Goal: Transaction & Acquisition: Purchase product/service

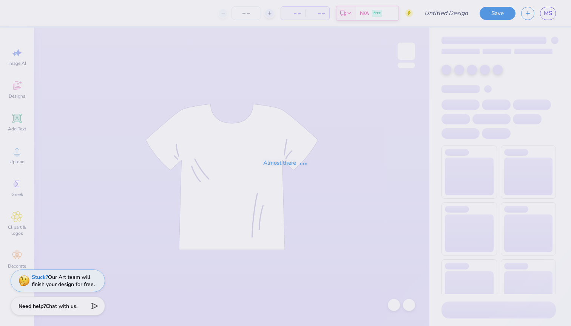
type input "Bows sigma"
type input "24"
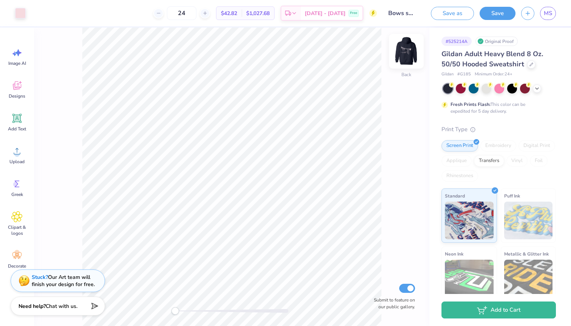
click at [404, 50] on img at bounding box center [406, 51] width 30 height 30
click at [546, 15] on span "MS" at bounding box center [547, 13] width 8 height 9
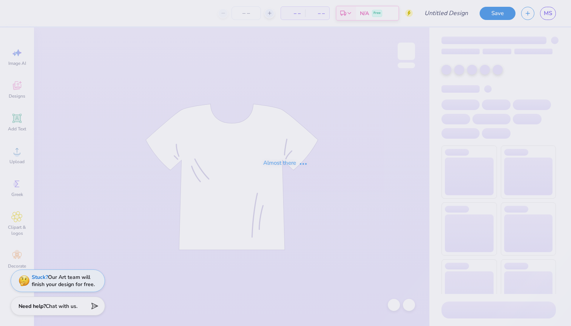
type input "sigma serves children"
type input "24"
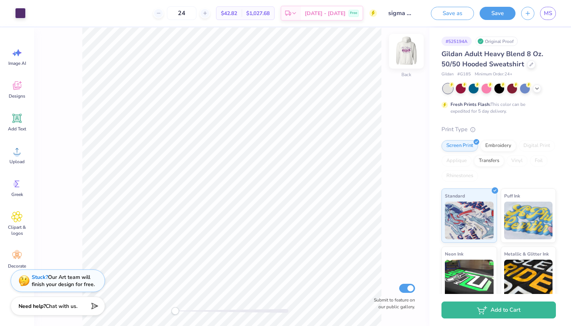
click at [402, 48] on img at bounding box center [406, 51] width 30 height 30
click at [550, 12] on span "MS" at bounding box center [547, 13] width 8 height 9
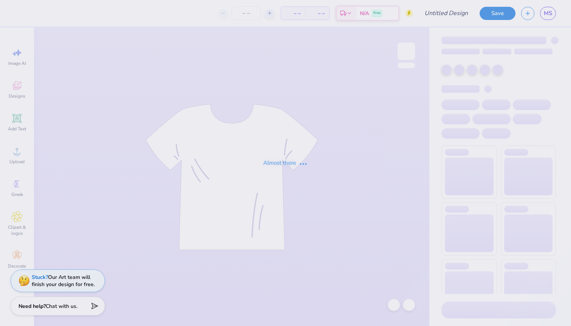
type input "SLAM"
type input "24"
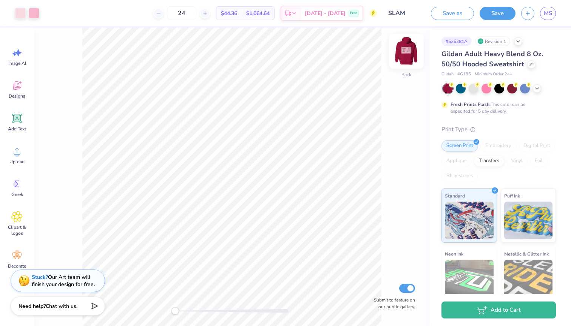
click at [405, 53] on img at bounding box center [406, 51] width 30 height 30
click at [545, 13] on span "MS" at bounding box center [547, 13] width 8 height 9
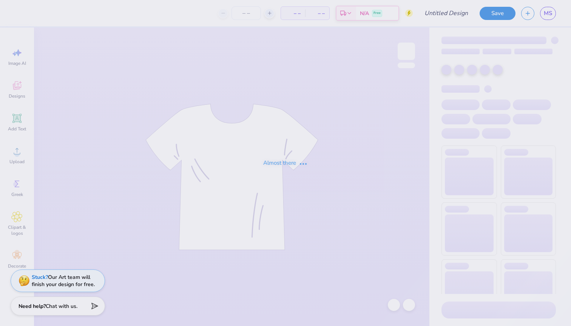
type input "D dawgs"
type input "24"
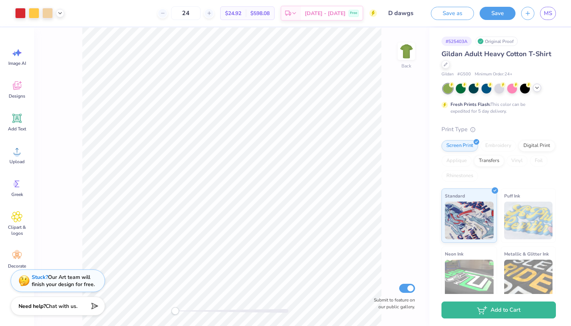
click at [538, 86] on icon at bounding box center [537, 88] width 6 height 6
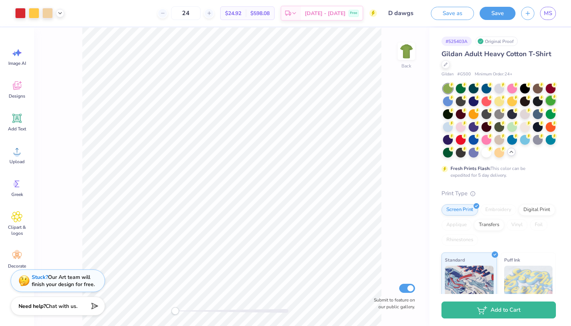
click at [548, 101] on div at bounding box center [550, 101] width 10 height 10
click at [511, 129] on div at bounding box center [512, 127] width 10 height 10
click at [473, 110] on div at bounding box center [473, 114] width 10 height 10
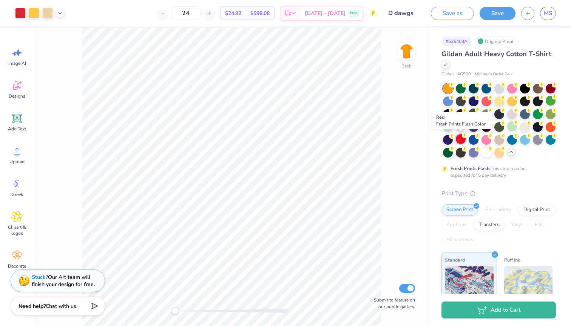
click at [462, 140] on div at bounding box center [461, 139] width 10 height 10
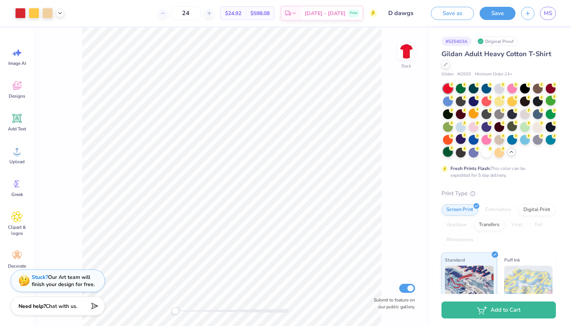
click at [447, 153] on div at bounding box center [448, 152] width 10 height 10
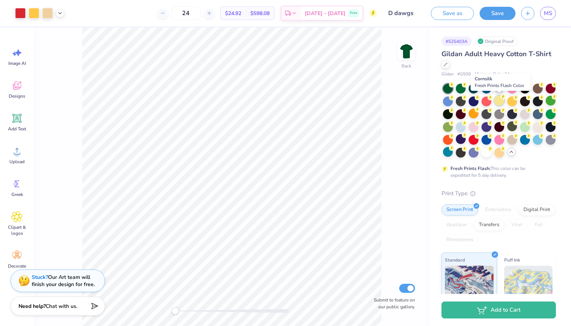
click at [498, 103] on div at bounding box center [499, 101] width 10 height 10
